Goal: Obtain resource: Download file/media

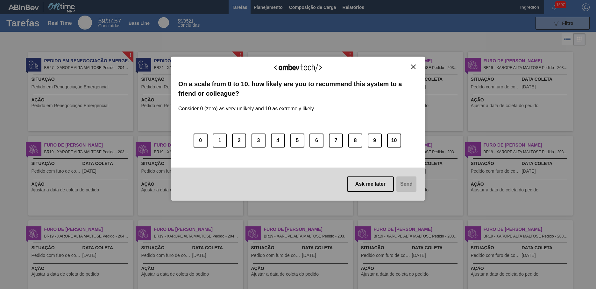
click at [413, 67] on img "Close" at bounding box center [413, 67] width 5 height 5
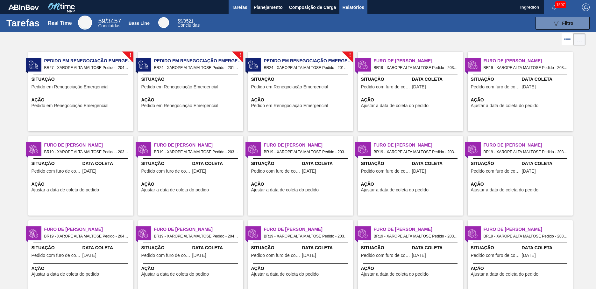
click at [353, 7] on span "Relatórios" at bounding box center [354, 8] width 22 height 8
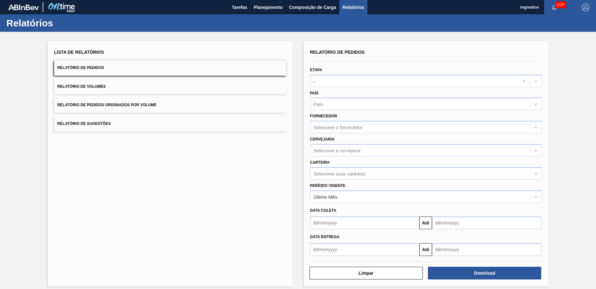
type input "Aguardando Faturamento"
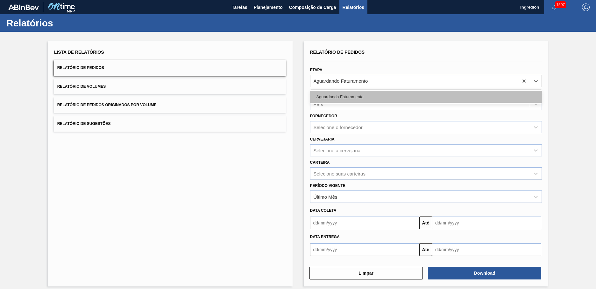
click at [425, 97] on div "Aguardando Faturamento" at bounding box center [426, 97] width 232 height 12
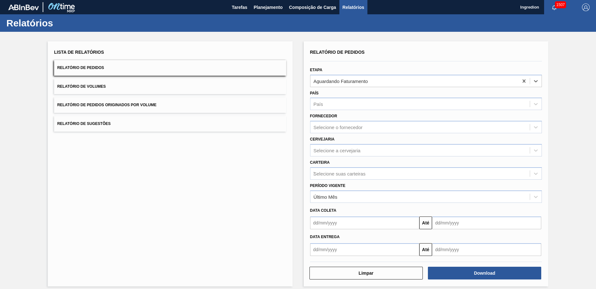
type input "Xarope"
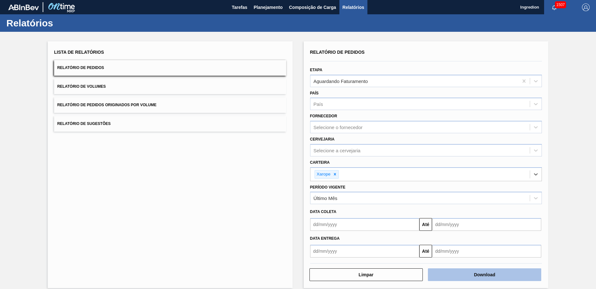
click at [484, 275] on button "Download" at bounding box center [484, 275] width 113 height 13
